Goal: Task Accomplishment & Management: Manage account settings

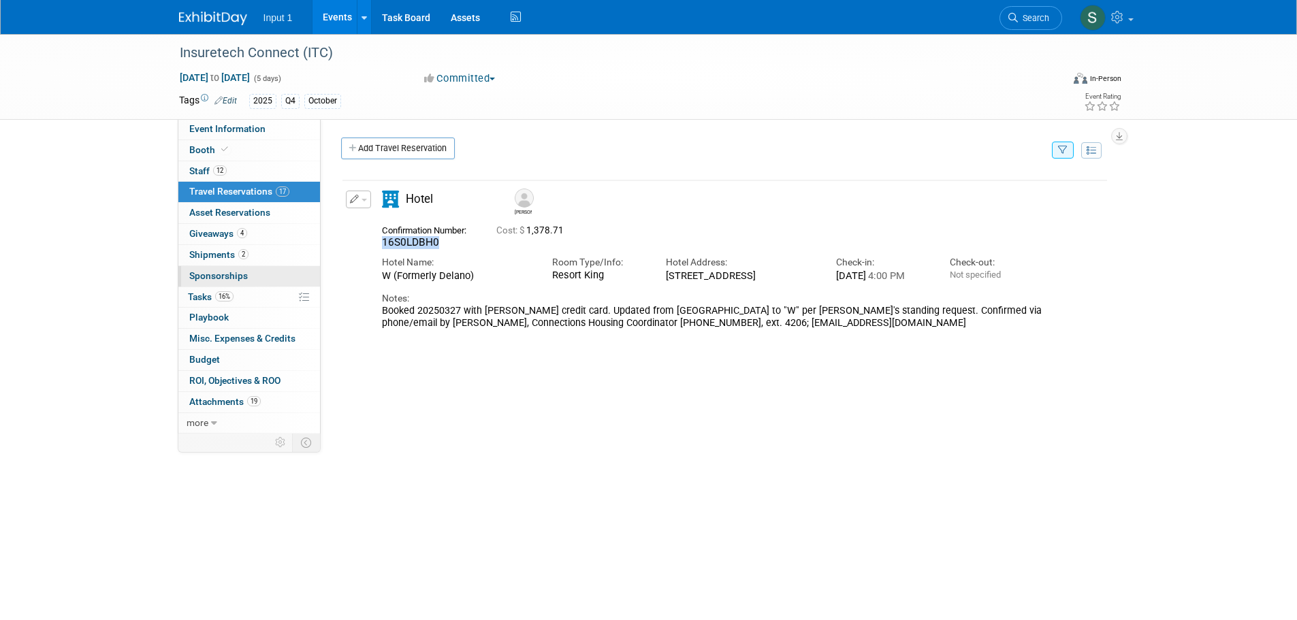
click at [315, 274] on link "0 Sponsorships 0" at bounding box center [249, 276] width 142 height 20
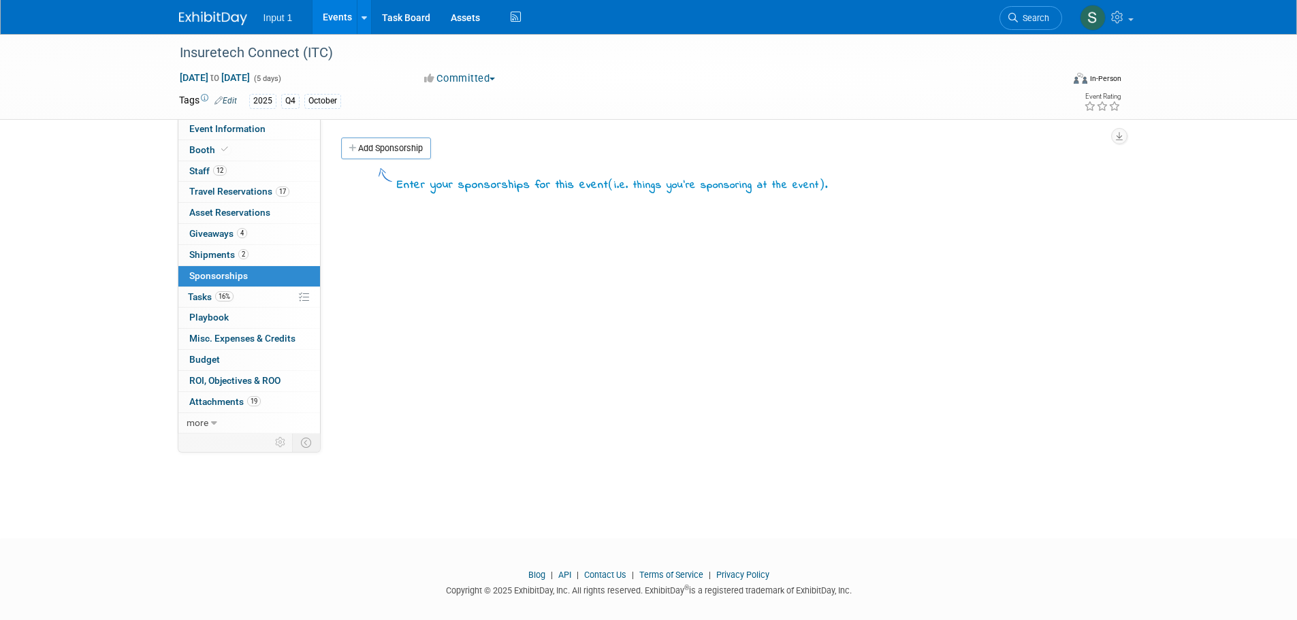
drag, startPoint x: 578, startPoint y: 362, endPoint x: 351, endPoint y: 304, distance: 234.0
click at [577, 362] on div "Event Website: Edit https://vegas.insuretechconnect.com/ Event Venue Name: Mand…" at bounding box center [720, 276] width 798 height 315
click at [349, 13] on link "Events" at bounding box center [338, 17] width 50 height 34
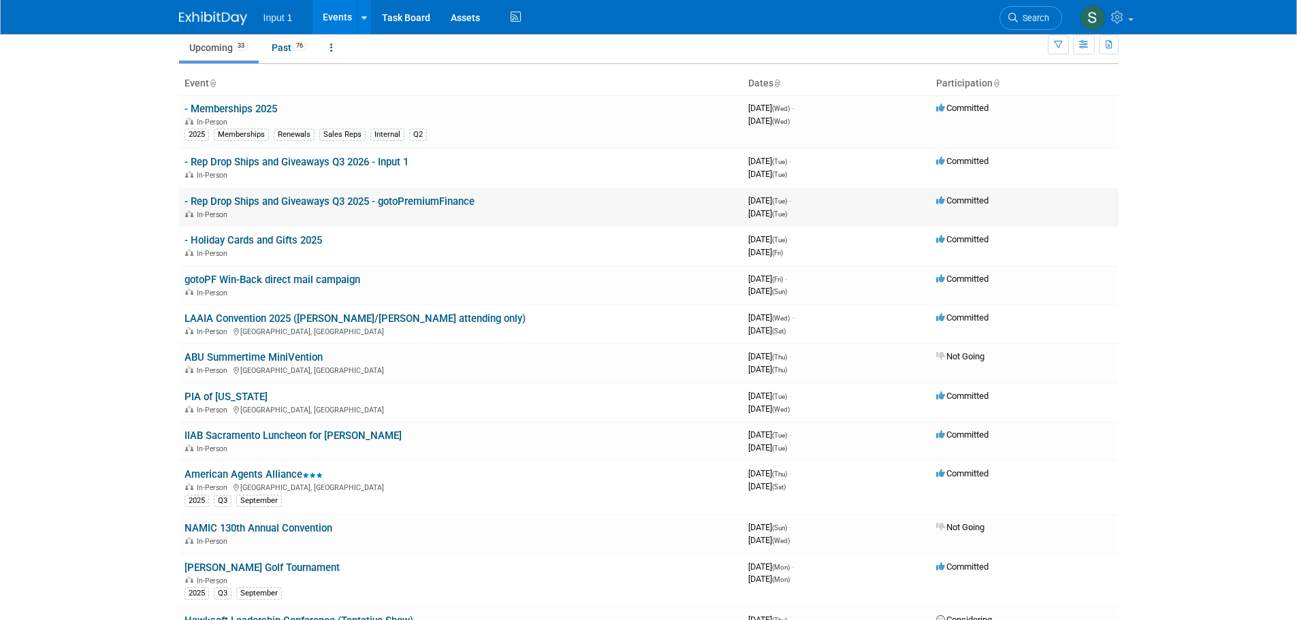
scroll to position [136, 0]
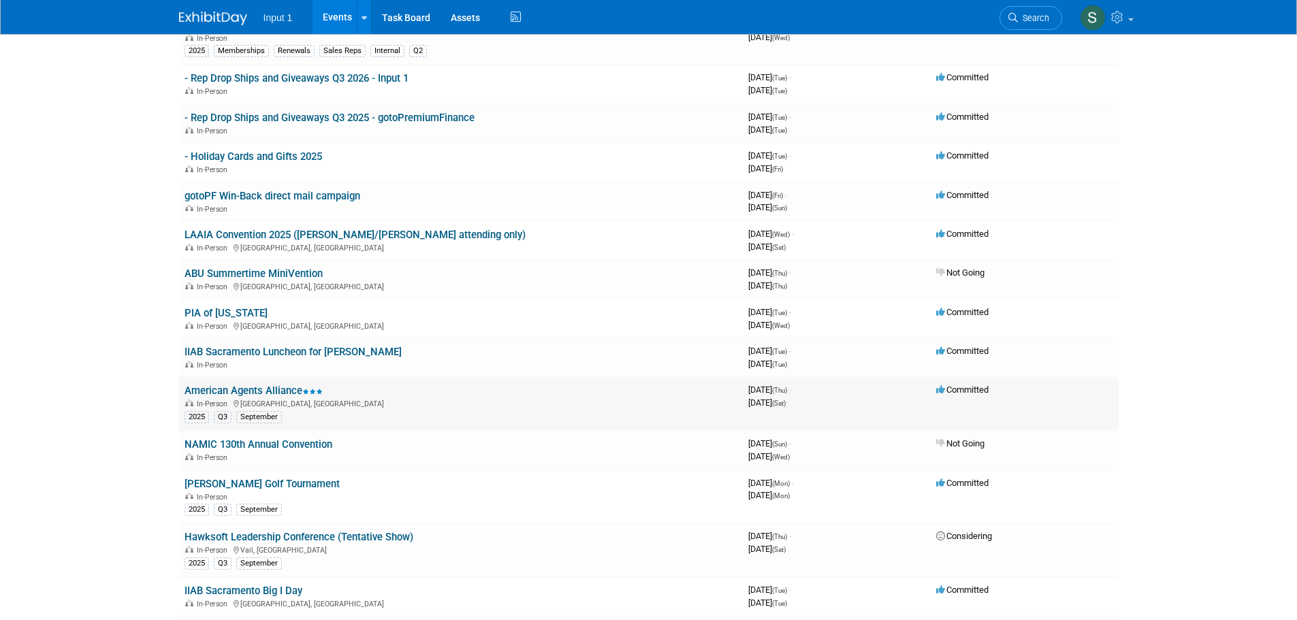
click at [261, 389] on link "American Agents Alliance" at bounding box center [254, 391] width 138 height 12
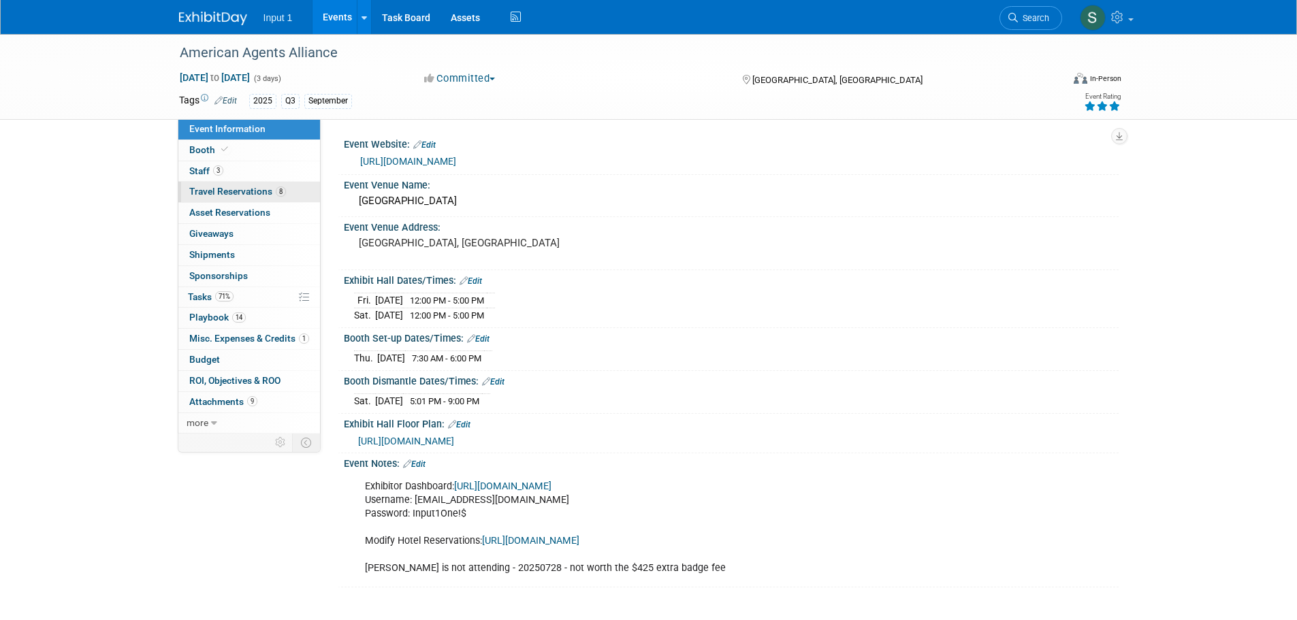
click at [227, 184] on link "8 Travel Reservations 8" at bounding box center [249, 192] width 142 height 20
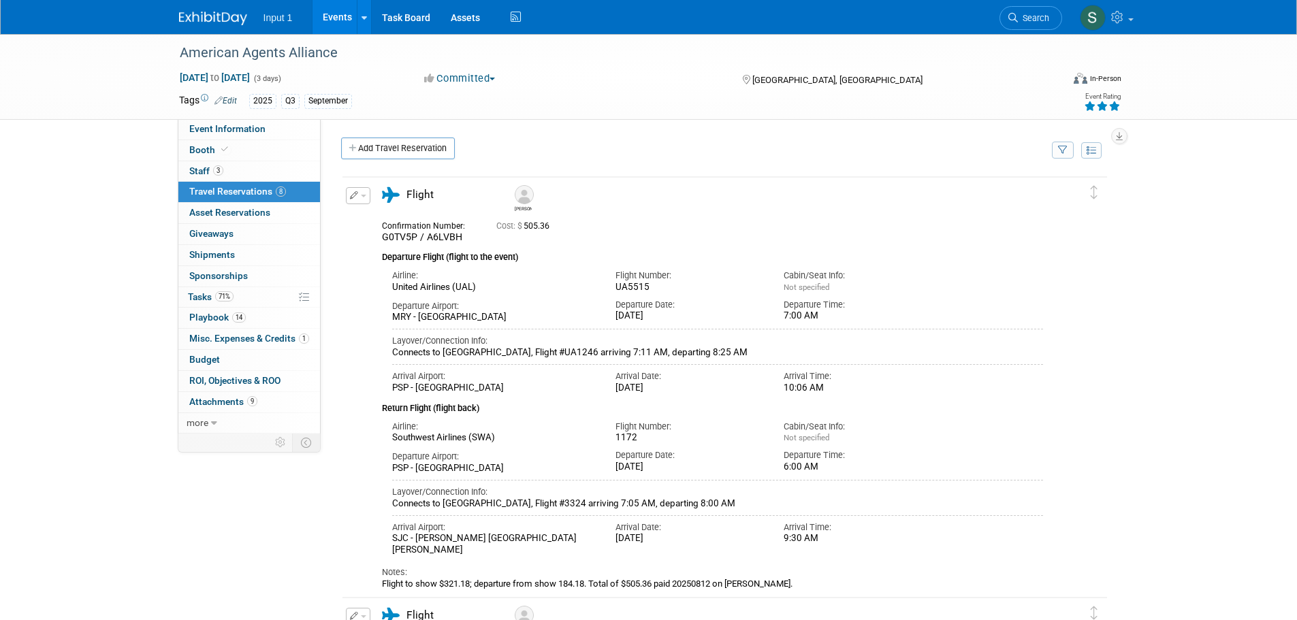
click at [1059, 154] on icon "button" at bounding box center [1063, 150] width 10 height 9
click at [1040, 199] on select "-- Select Traveler -- All reservation with no one tagged [PERSON_NAME] Brothers…" at bounding box center [978, 191] width 169 height 19
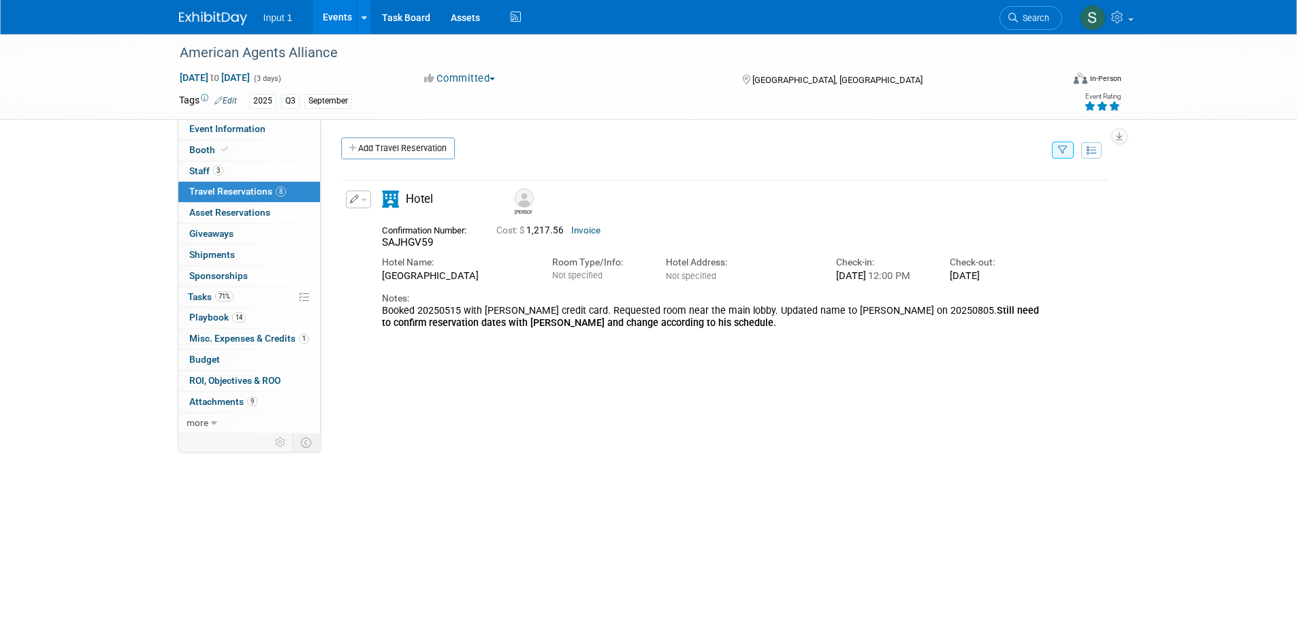
click at [938, 338] on div "Delete Reservation [PERSON_NAME] SAJHGV59 Cost: $ 1,217.56 Invoice Hotel Name:" at bounding box center [724, 256] width 767 height 163
click at [679, 330] on div "Booked 20250515 with [PERSON_NAME] credit card. Requested room near the main lo…" at bounding box center [713, 317] width 662 height 25
click at [854, 334] on td "Delete Reservation [PERSON_NAME] SAJHGV59 Cost: $ 1,217.56" at bounding box center [714, 256] width 744 height 153
click at [901, 430] on div "Delete Reservation [PERSON_NAME]" at bounding box center [724, 379] width 767 height 409
click at [731, 146] on div "Add Travel Reservation" at bounding box center [693, 150] width 711 height 25
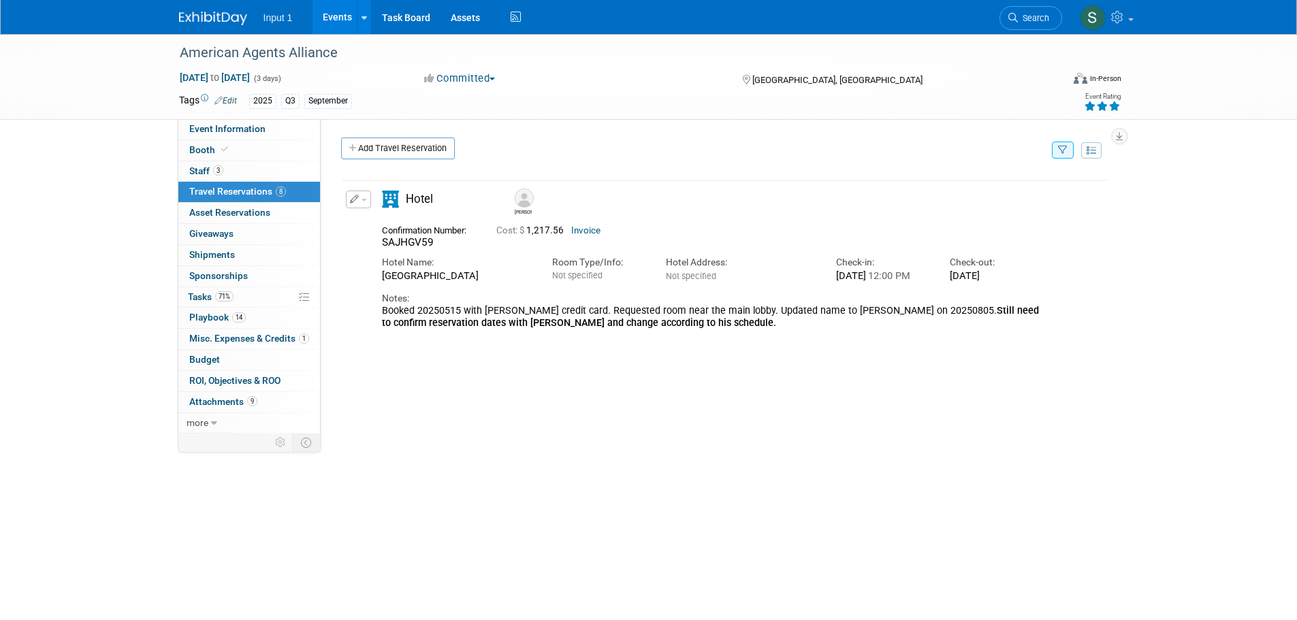
click at [784, 305] on div "Notes:" at bounding box center [713, 298] width 662 height 13
